Goal: Register for event/course

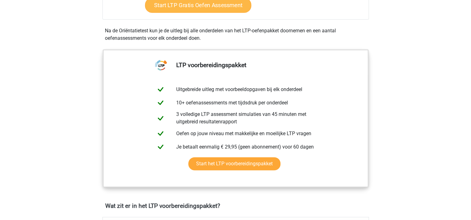
scroll to position [203, 0]
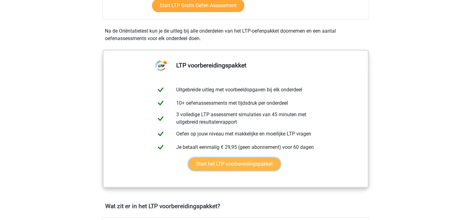
click at [215, 164] on link "Start het LTP voorbereidingspakket" at bounding box center [234, 164] width 92 height 13
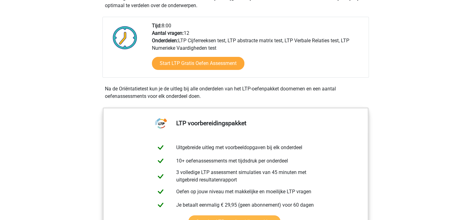
scroll to position [143, 0]
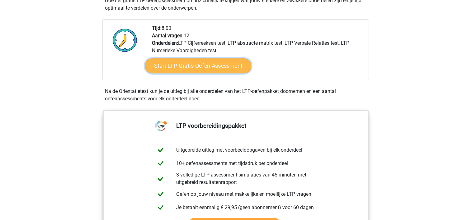
click at [190, 65] on link "Start LTP Gratis Oefen Assessment" at bounding box center [198, 65] width 106 height 15
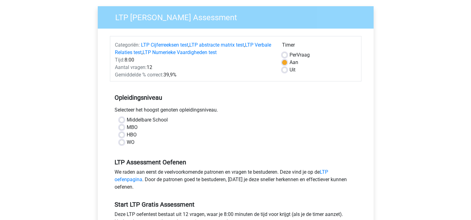
scroll to position [47, 0]
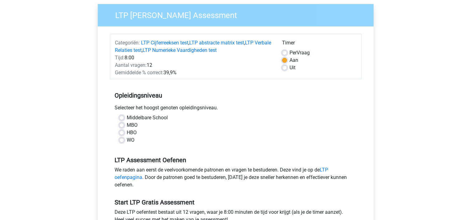
click at [127, 133] on label "HBO" at bounding box center [132, 132] width 10 height 7
click at [121, 133] on input "HBO" at bounding box center [121, 132] width 5 height 6
radio input "true"
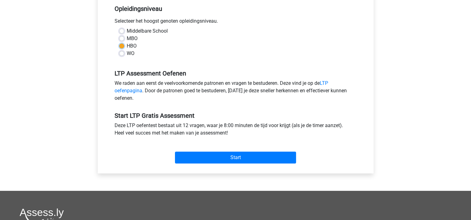
scroll to position [136, 0]
